Goal: Information Seeking & Learning: Learn about a topic

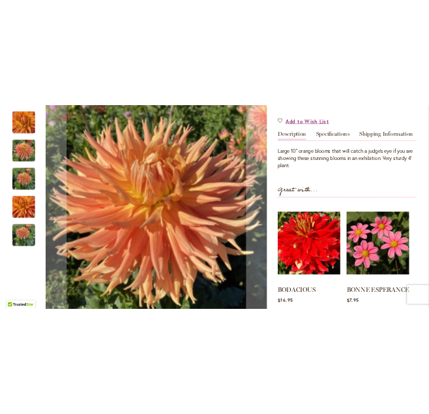
scroll to position [375, 0]
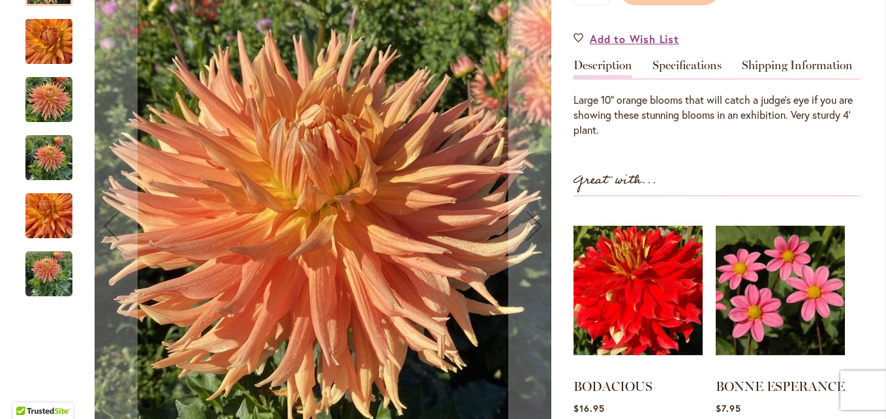
click at [37, 161] on img "AC BEN" at bounding box center [48, 157] width 47 height 47
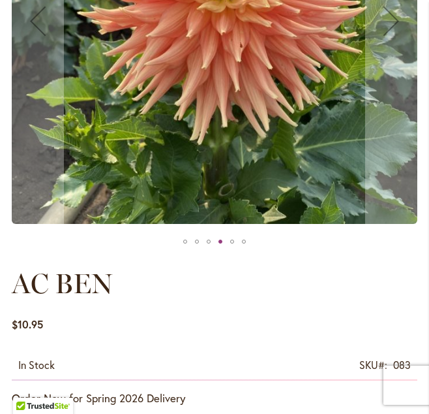
scroll to position [0, 0]
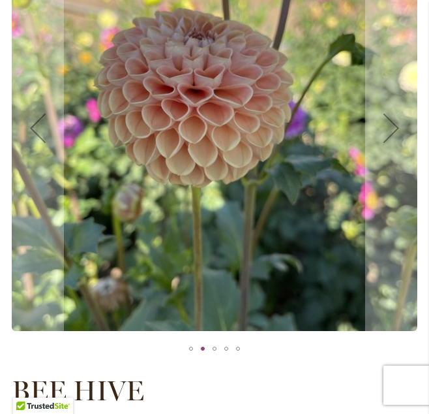
scroll to position [238, 0]
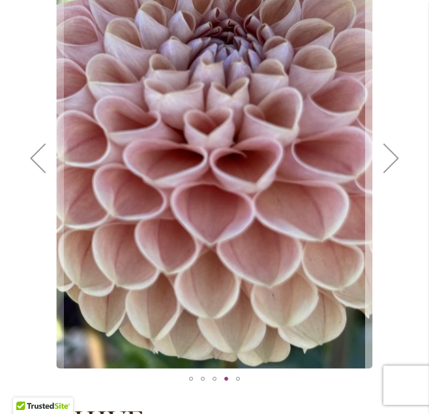
click at [385, 161] on div "Next" at bounding box center [391, 158] width 52 height 52
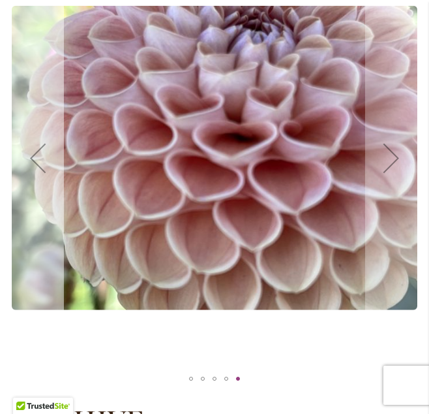
click at [41, 157] on div "Previous" at bounding box center [38, 158] width 52 height 52
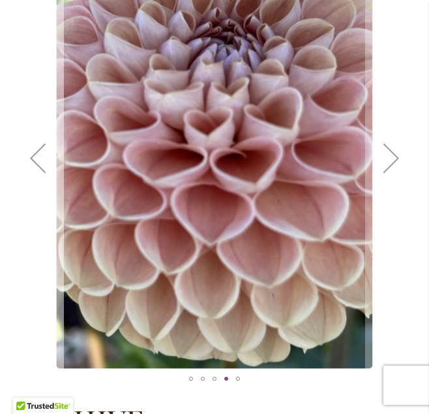
click at [35, 156] on div "Previous" at bounding box center [38, 158] width 52 height 52
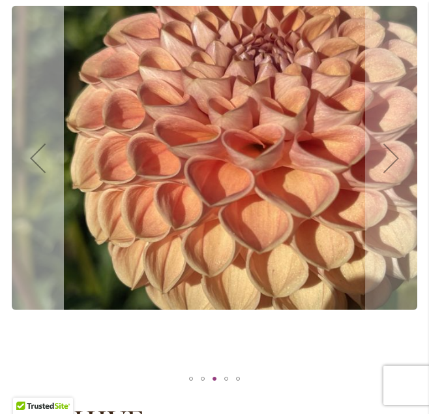
click at [36, 157] on div "Previous" at bounding box center [38, 158] width 52 height 52
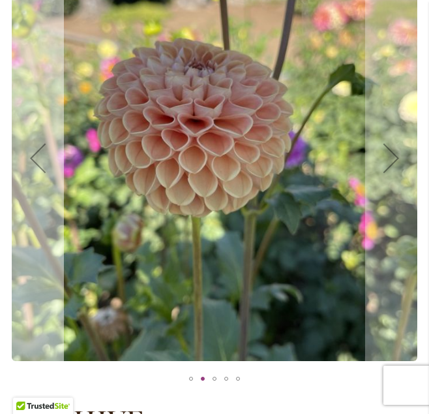
click at [37, 156] on div "Previous" at bounding box center [38, 158] width 52 height 52
click at [31, 157] on div "Previous" at bounding box center [38, 158] width 52 height 52
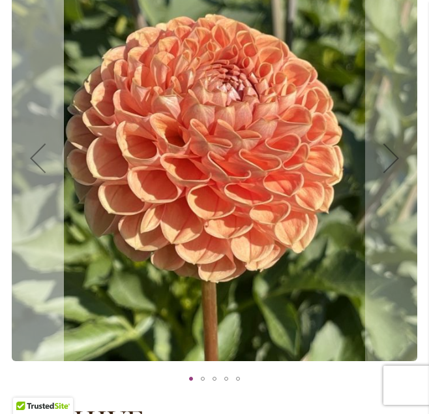
scroll to position [232, 0]
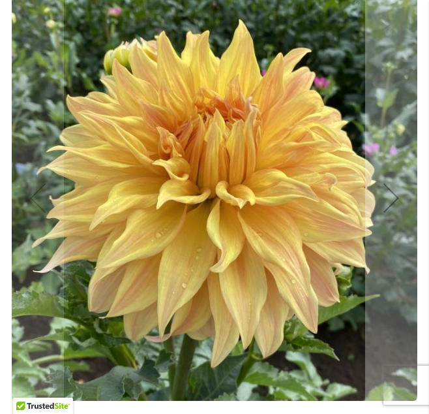
scroll to position [202, 0]
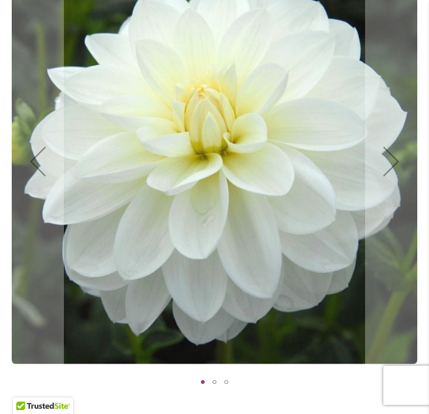
scroll to position [226, 0]
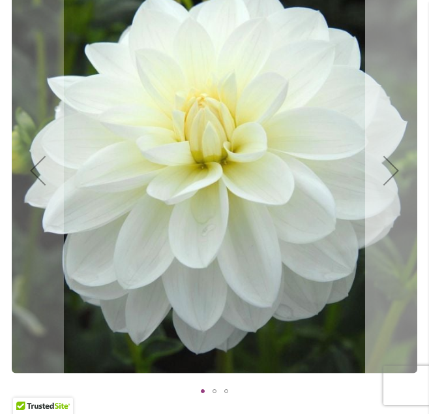
click at [389, 172] on div "Next" at bounding box center [391, 170] width 52 height 52
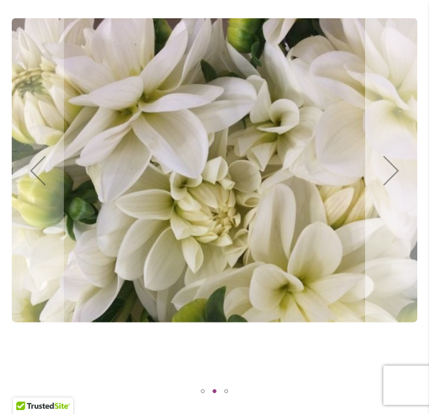
click at [390, 161] on div "Next" at bounding box center [391, 170] width 52 height 52
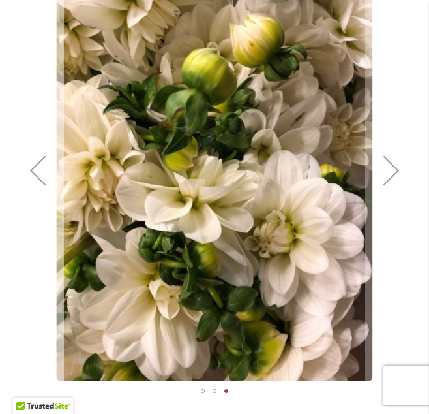
click at [46, 175] on div "Previous" at bounding box center [38, 170] width 52 height 52
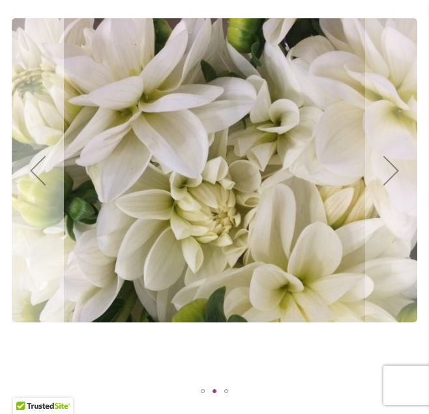
click at [36, 174] on div "Previous" at bounding box center [38, 170] width 52 height 52
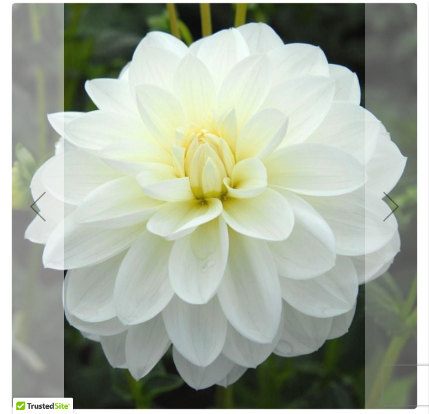
scroll to position [189, 0]
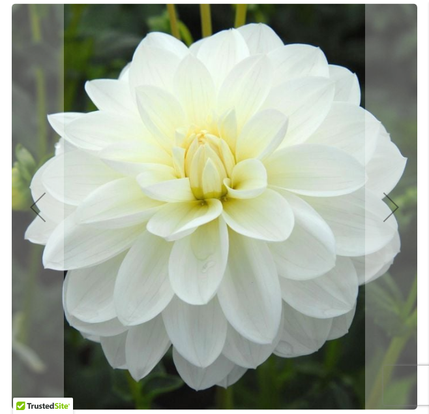
click at [95, 303] on div "BRIDEZILLA" at bounding box center [215, 206] width 406 height 422
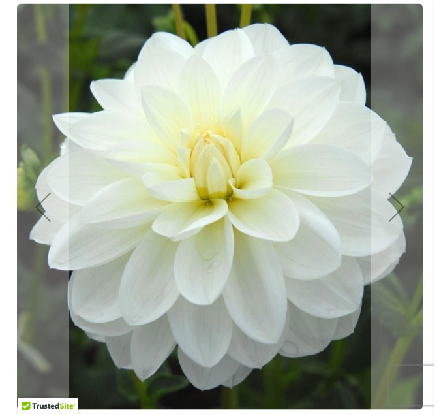
scroll to position [0, 0]
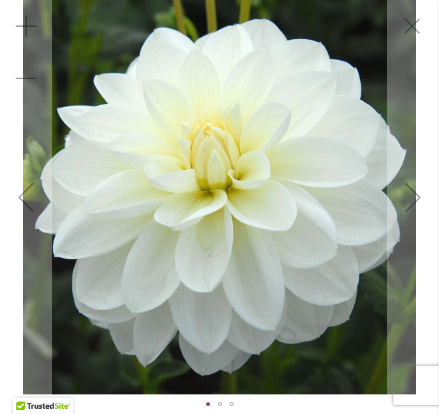
click at [91, 331] on img "BRIDEZILLA" at bounding box center [219, 197] width 393 height 394
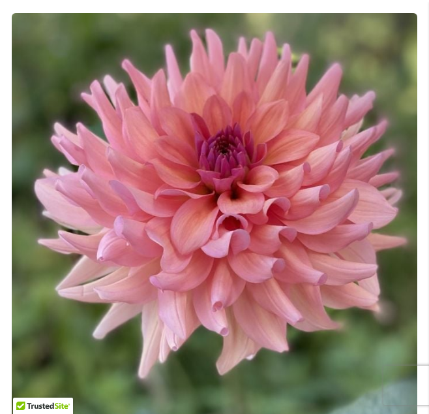
scroll to position [183, 0]
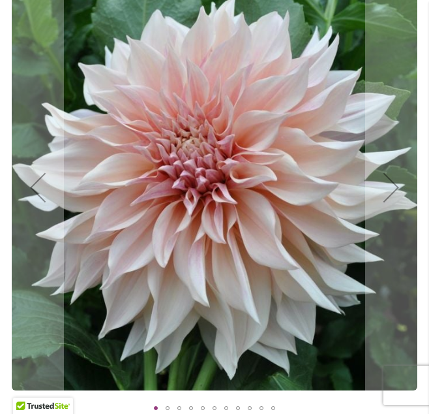
scroll to position [208, 0]
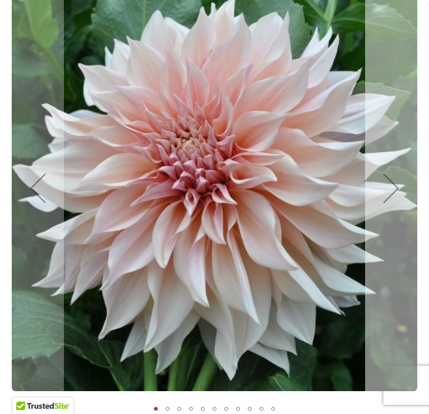
click at [382, 192] on div "Next" at bounding box center [391, 188] width 52 height 52
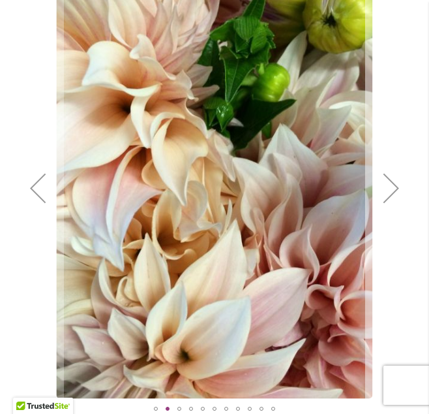
click at [381, 196] on div "Next" at bounding box center [391, 188] width 52 height 52
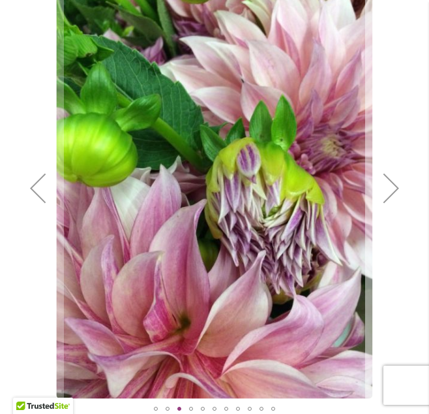
click at [397, 175] on div "Next" at bounding box center [391, 188] width 52 height 52
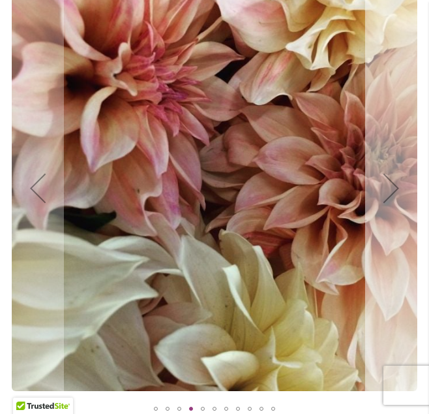
click at [386, 200] on div "Next" at bounding box center [391, 188] width 52 height 52
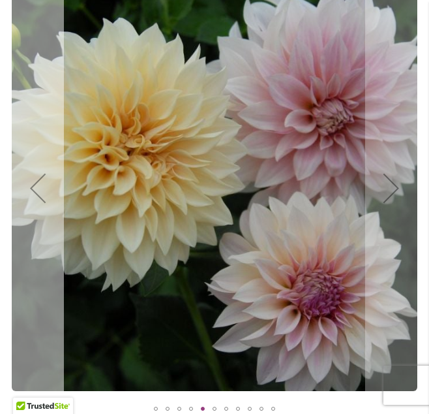
click at [38, 185] on div "Previous" at bounding box center [38, 188] width 52 height 52
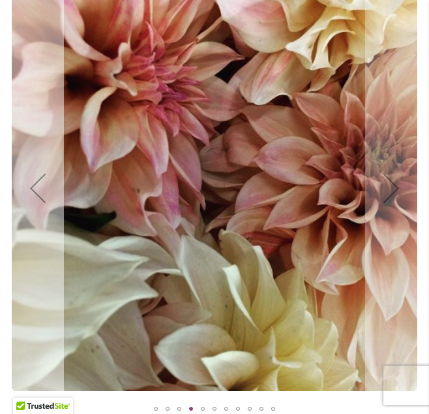
click at [38, 185] on div "Previous" at bounding box center [38, 188] width 52 height 52
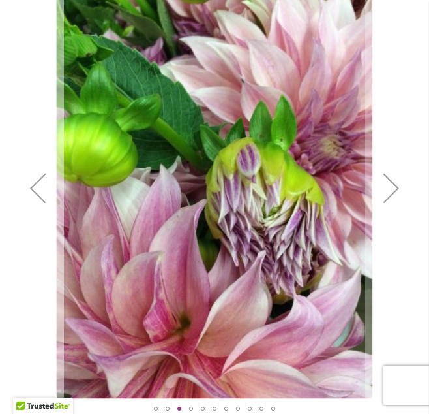
click at [38, 185] on div "Previous" at bounding box center [38, 188] width 52 height 52
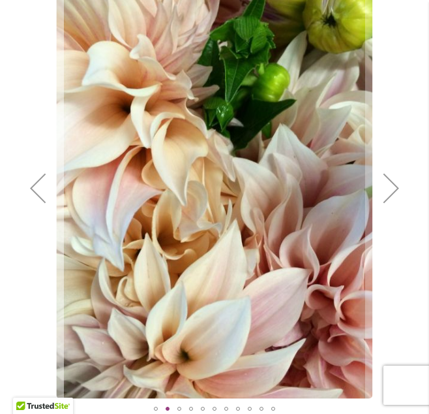
click at [38, 185] on div "Previous" at bounding box center [38, 188] width 52 height 52
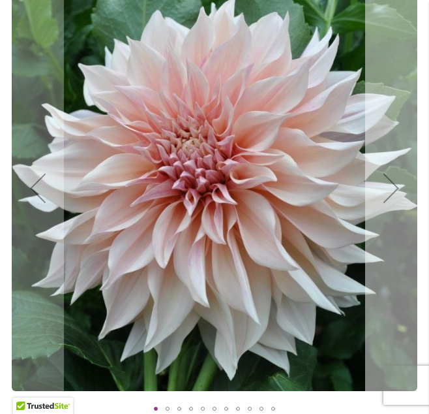
click at [382, 196] on div "Next" at bounding box center [391, 188] width 52 height 52
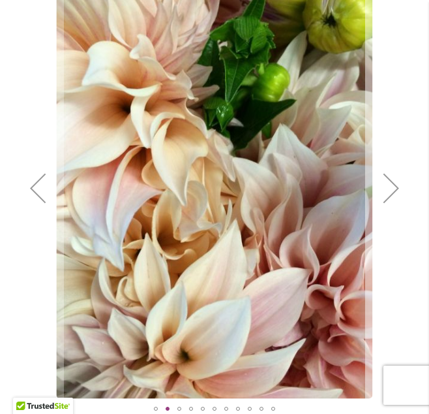
click at [382, 196] on div "Next" at bounding box center [391, 188] width 52 height 52
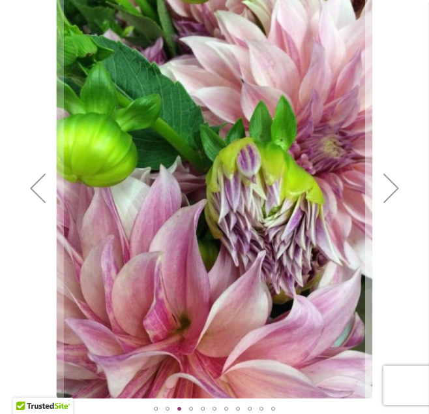
click at [382, 196] on div "Next" at bounding box center [391, 188] width 52 height 52
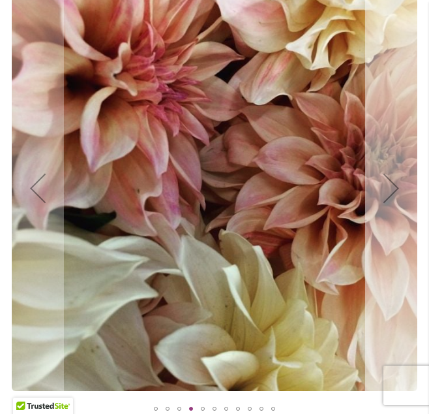
click at [382, 196] on div "Next" at bounding box center [391, 188] width 52 height 52
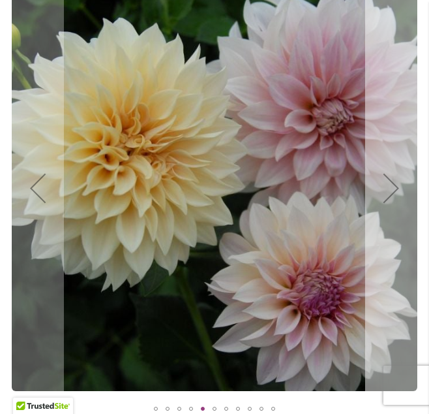
click at [382, 196] on div "Next" at bounding box center [391, 188] width 52 height 52
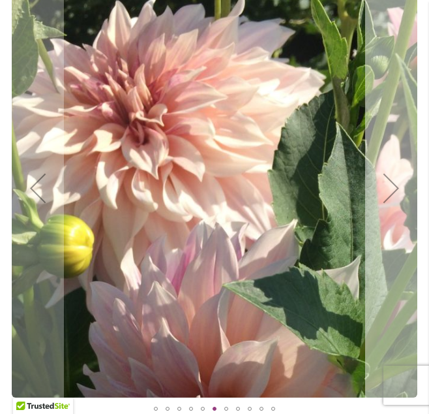
click at [382, 196] on div "Next" at bounding box center [391, 188] width 52 height 52
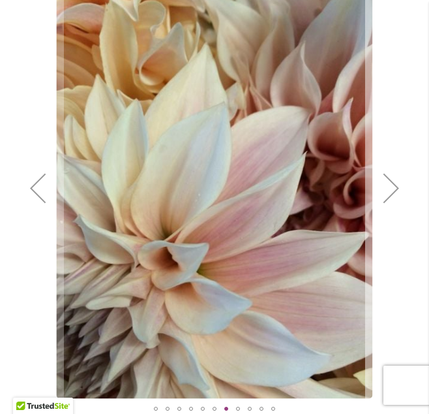
click at [382, 196] on div "Next" at bounding box center [391, 188] width 52 height 52
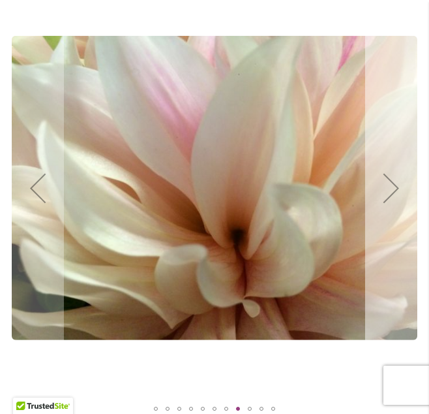
click at [382, 196] on div "Next" at bounding box center [391, 188] width 52 height 52
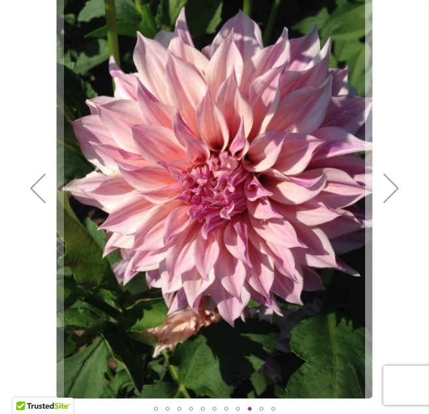
click at [382, 196] on div "Next" at bounding box center [391, 188] width 52 height 52
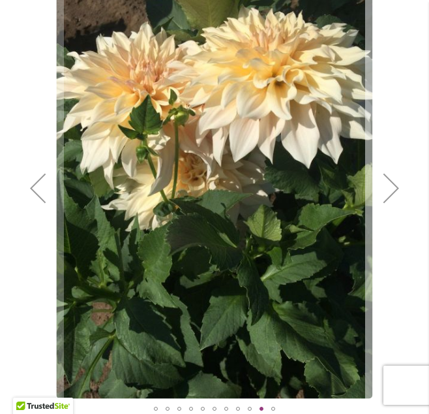
click at [382, 196] on div "Next" at bounding box center [391, 188] width 52 height 52
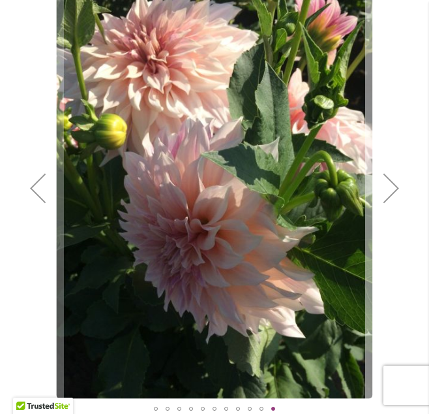
click at [382, 196] on div "Next" at bounding box center [391, 188] width 52 height 52
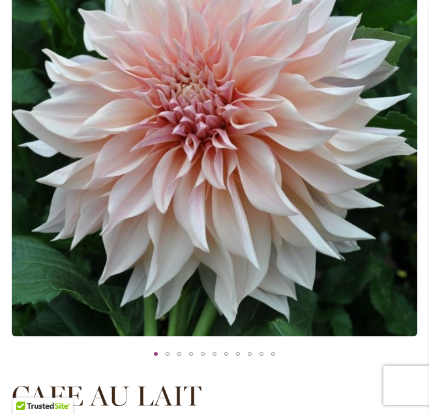
scroll to position [278, 0]
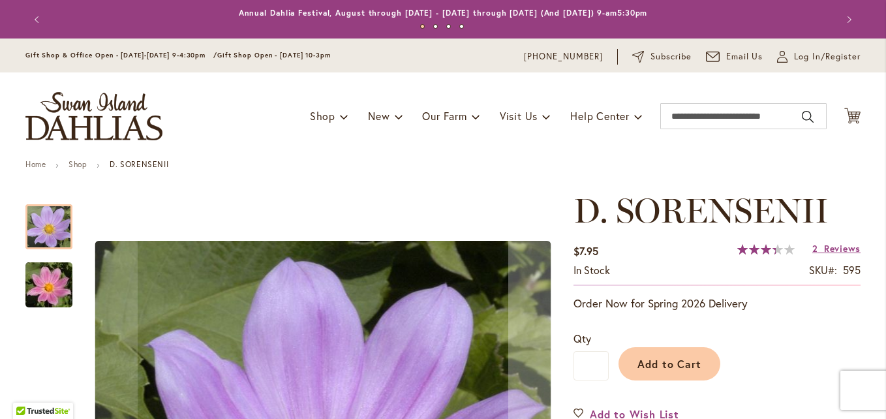
click at [33, 286] on img "D. SORENSENII" at bounding box center [49, 285] width 94 height 63
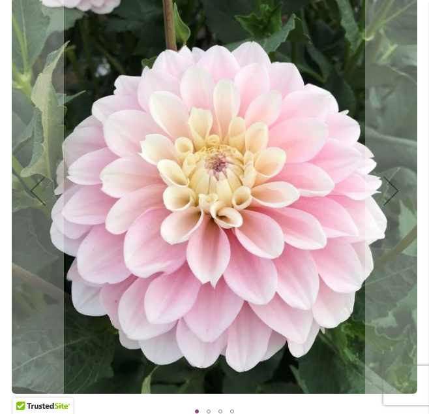
scroll to position [205, 0]
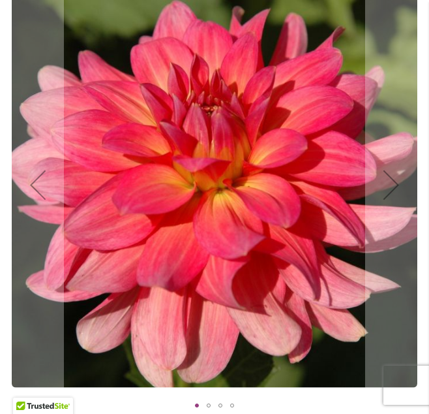
scroll to position [212, 0]
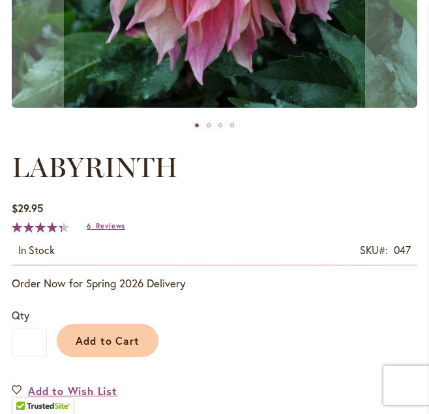
scroll to position [490, 0]
